Goal: Task Accomplishment & Management: Manage account settings

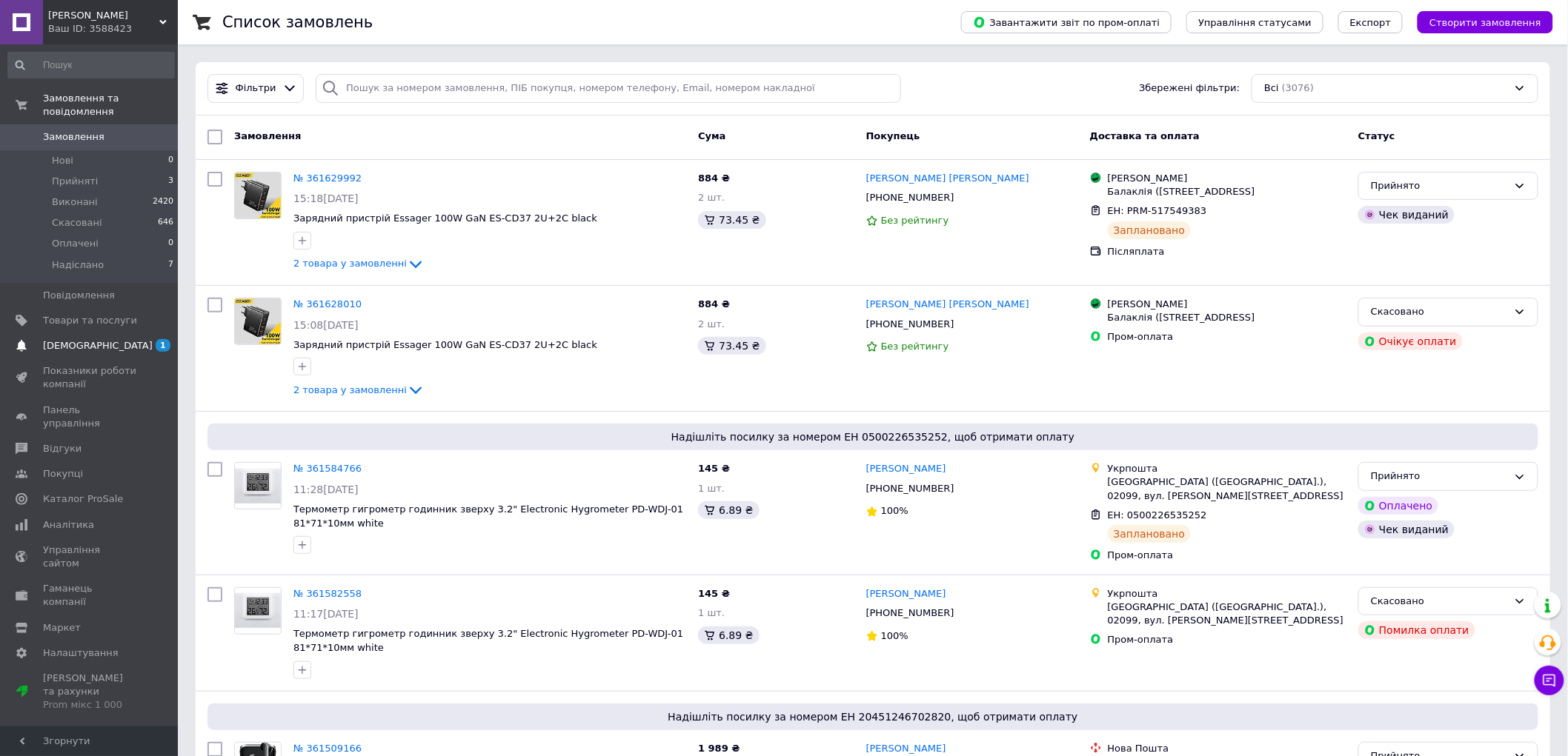
click at [65, 339] on span "[DEMOGRAPHIC_DATA]" at bounding box center [98, 345] width 109 height 13
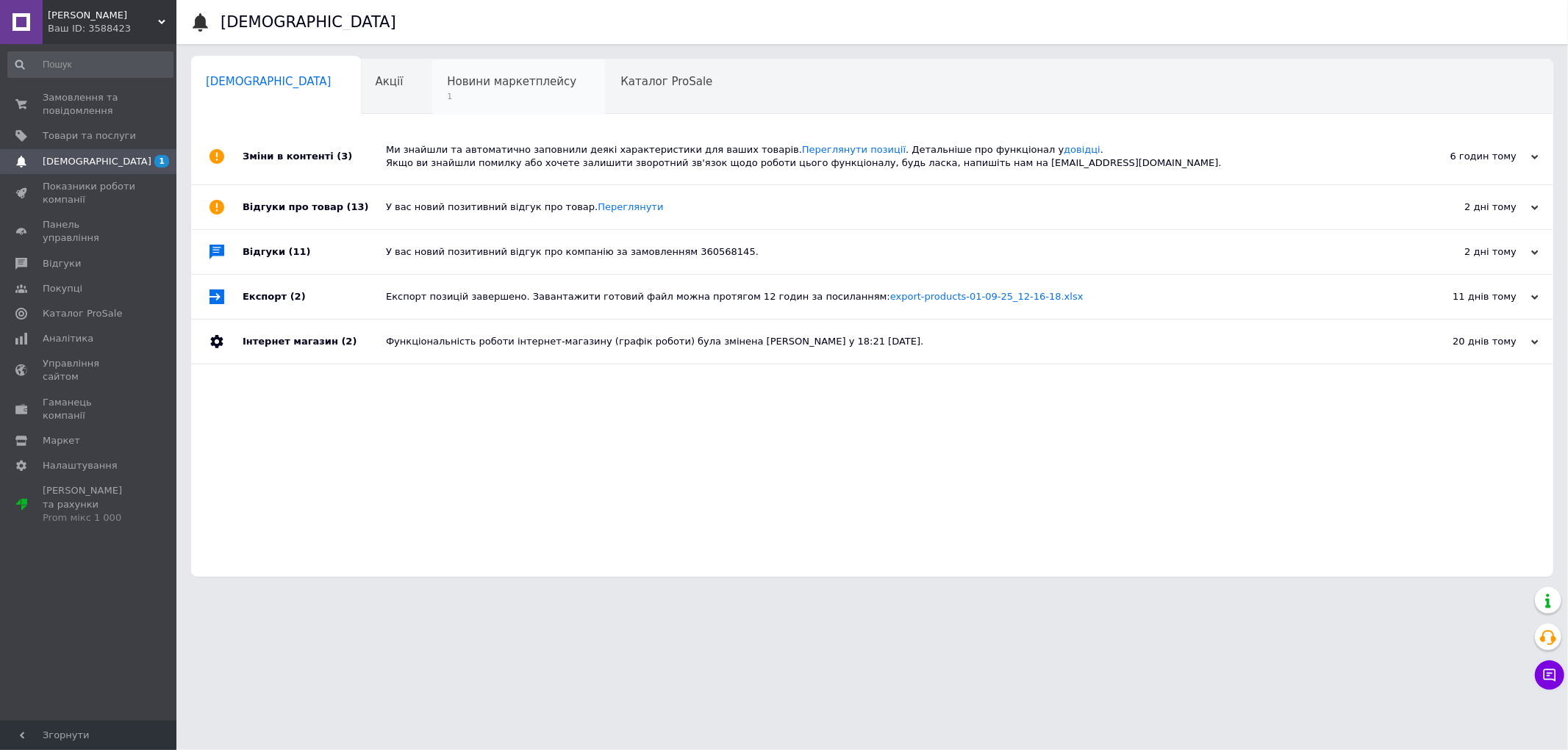
click at [432, 89] on div "Новини маркетплейсу 1" at bounding box center [519, 87] width 174 height 56
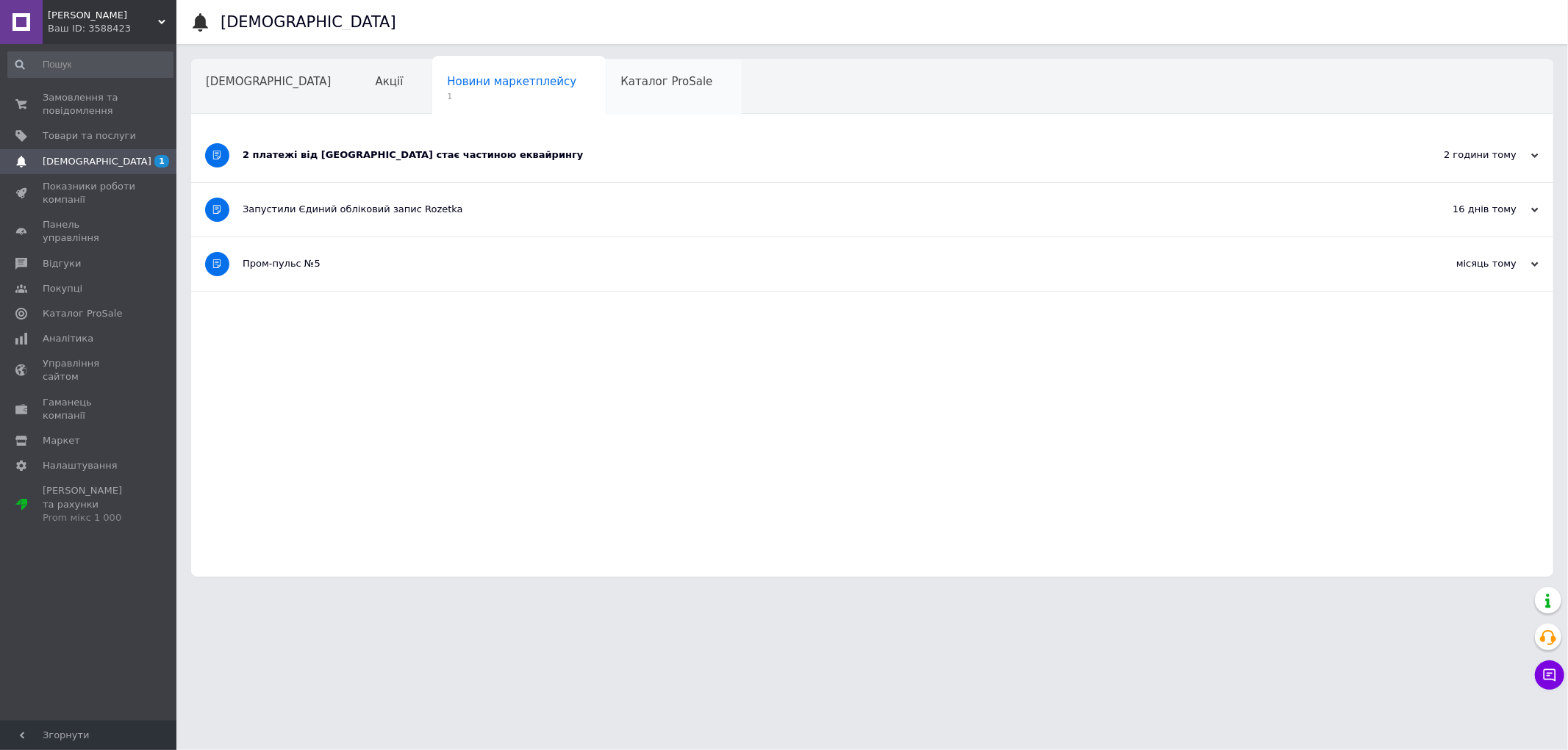
click at [620, 76] on span "Каталог ProSale" at bounding box center [666, 81] width 92 height 13
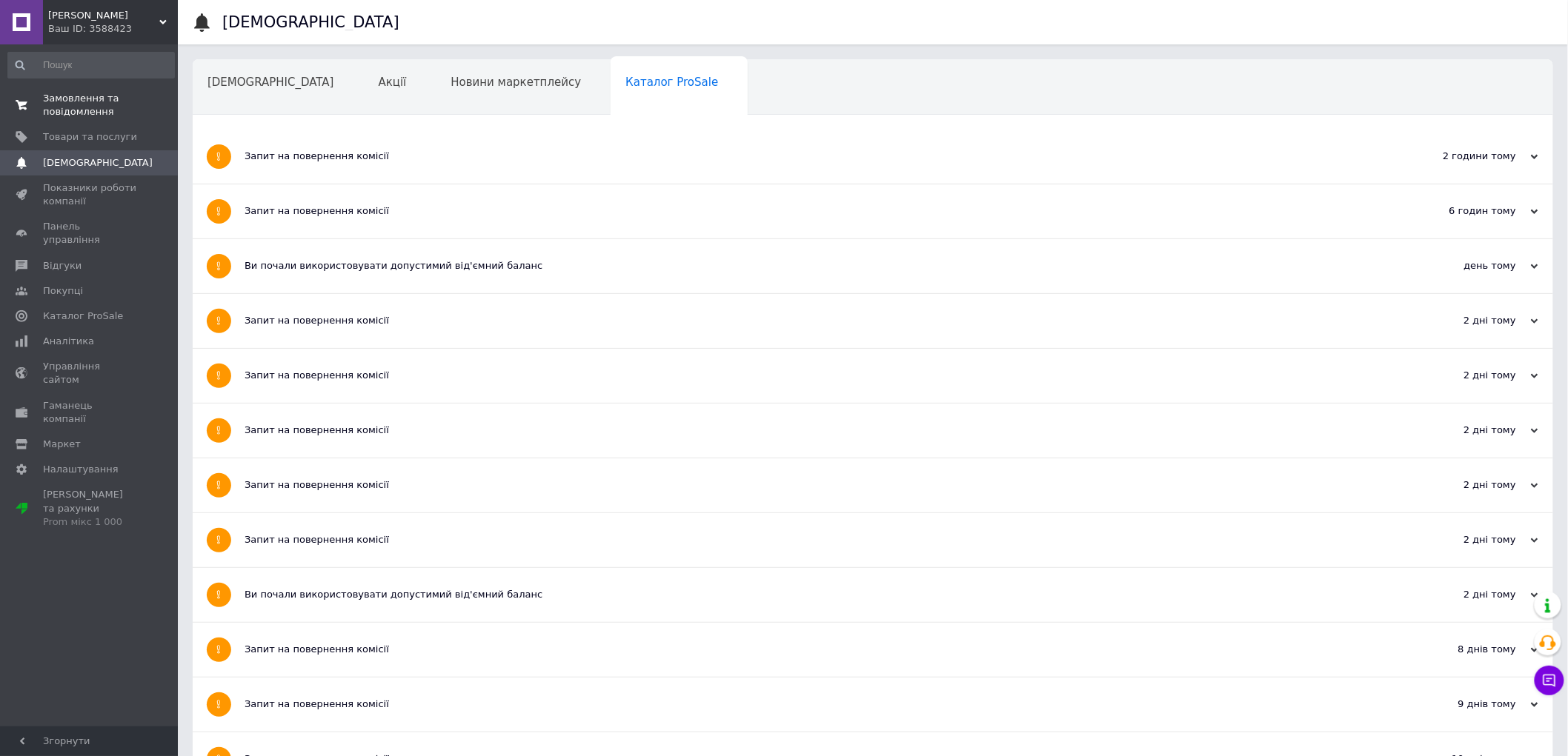
click at [84, 105] on span "Замовлення та повідомлення" at bounding box center [90, 105] width 94 height 27
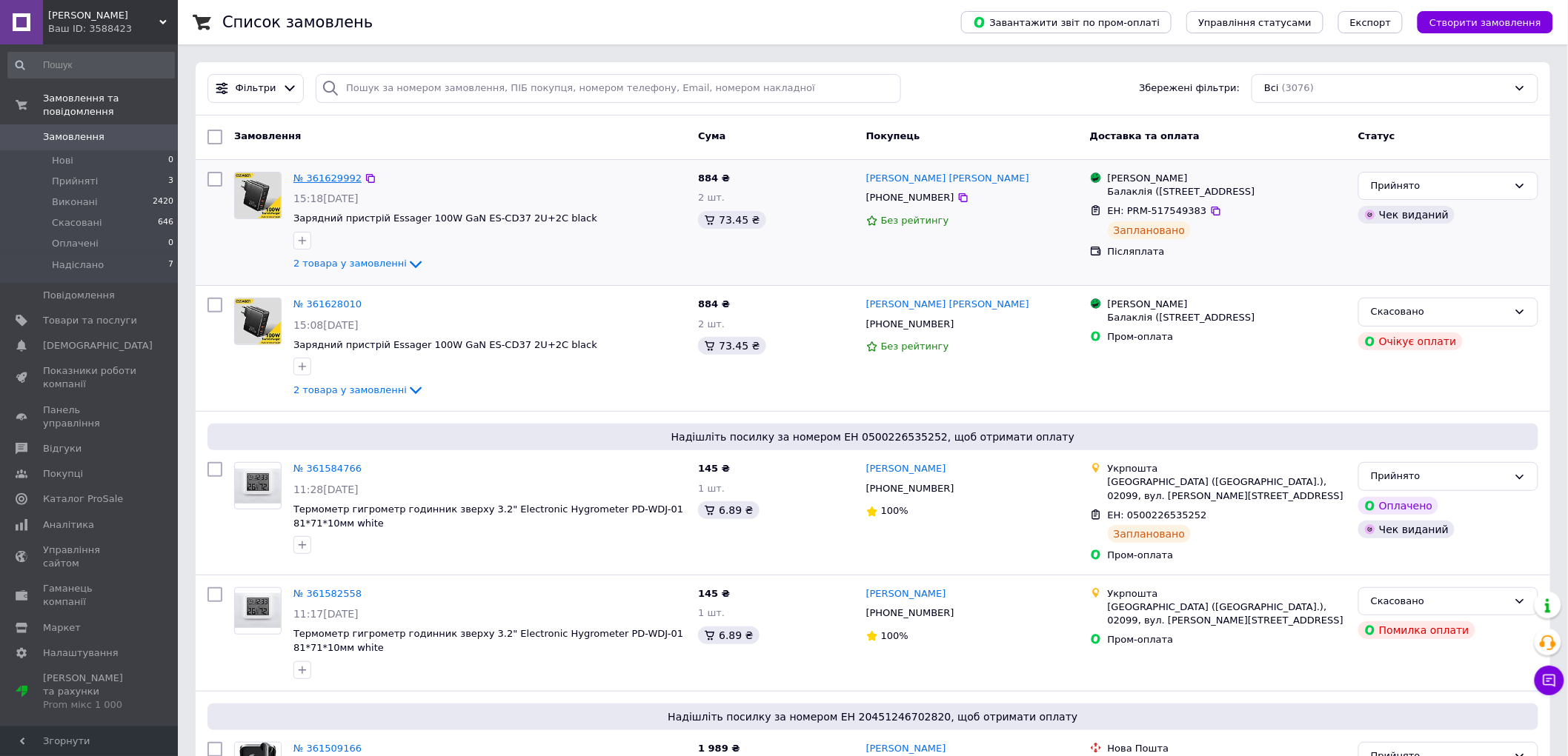
click at [308, 174] on link "№ 361629992" at bounding box center [328, 178] width 68 height 11
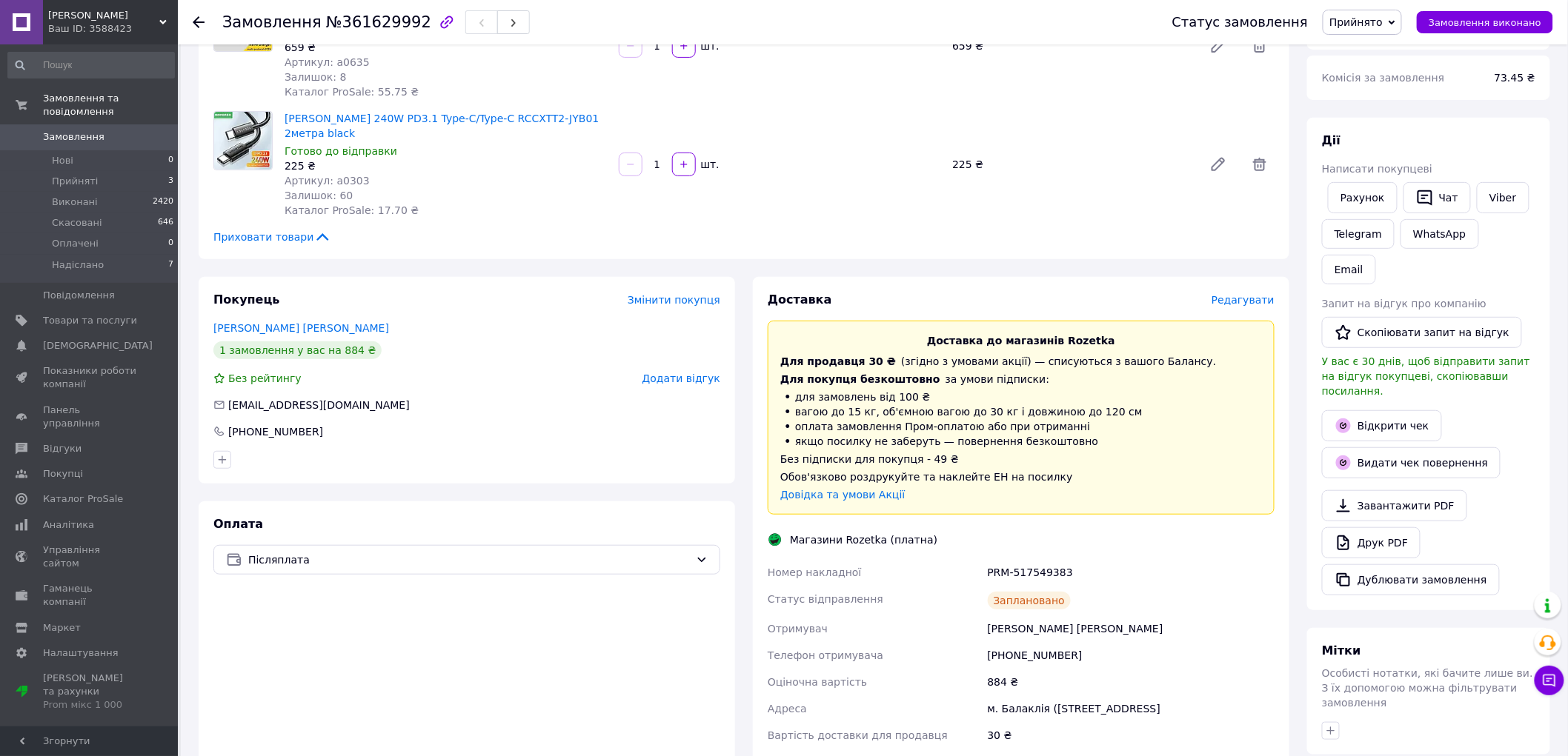
scroll to position [247, 0]
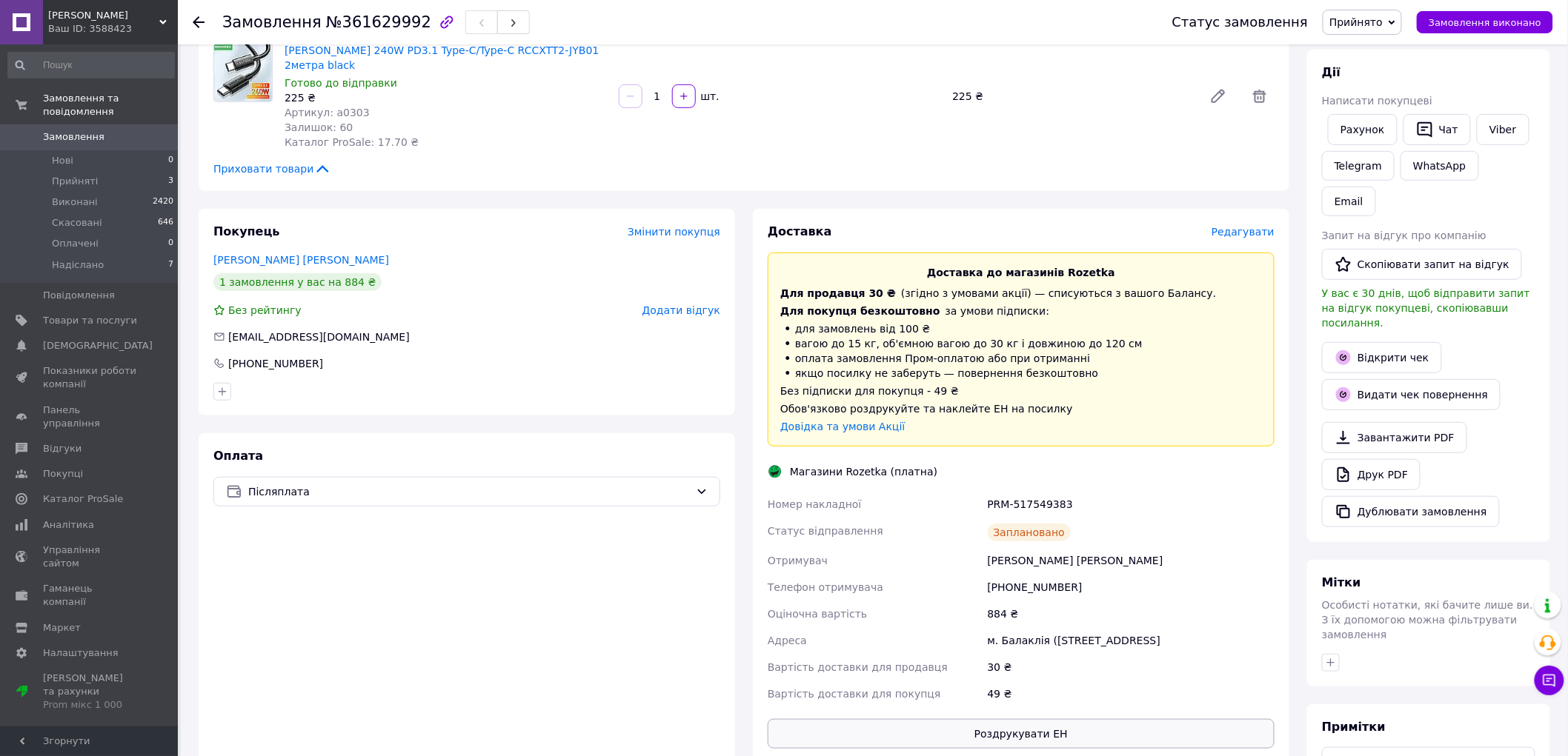
click at [980, 719] on button "Роздрукувати ЕН" at bounding box center [1021, 734] width 507 height 29
click at [45, 130] on span "Замовлення" at bounding box center [74, 136] width 62 height 13
